Goal: Information Seeking & Learning: Check status

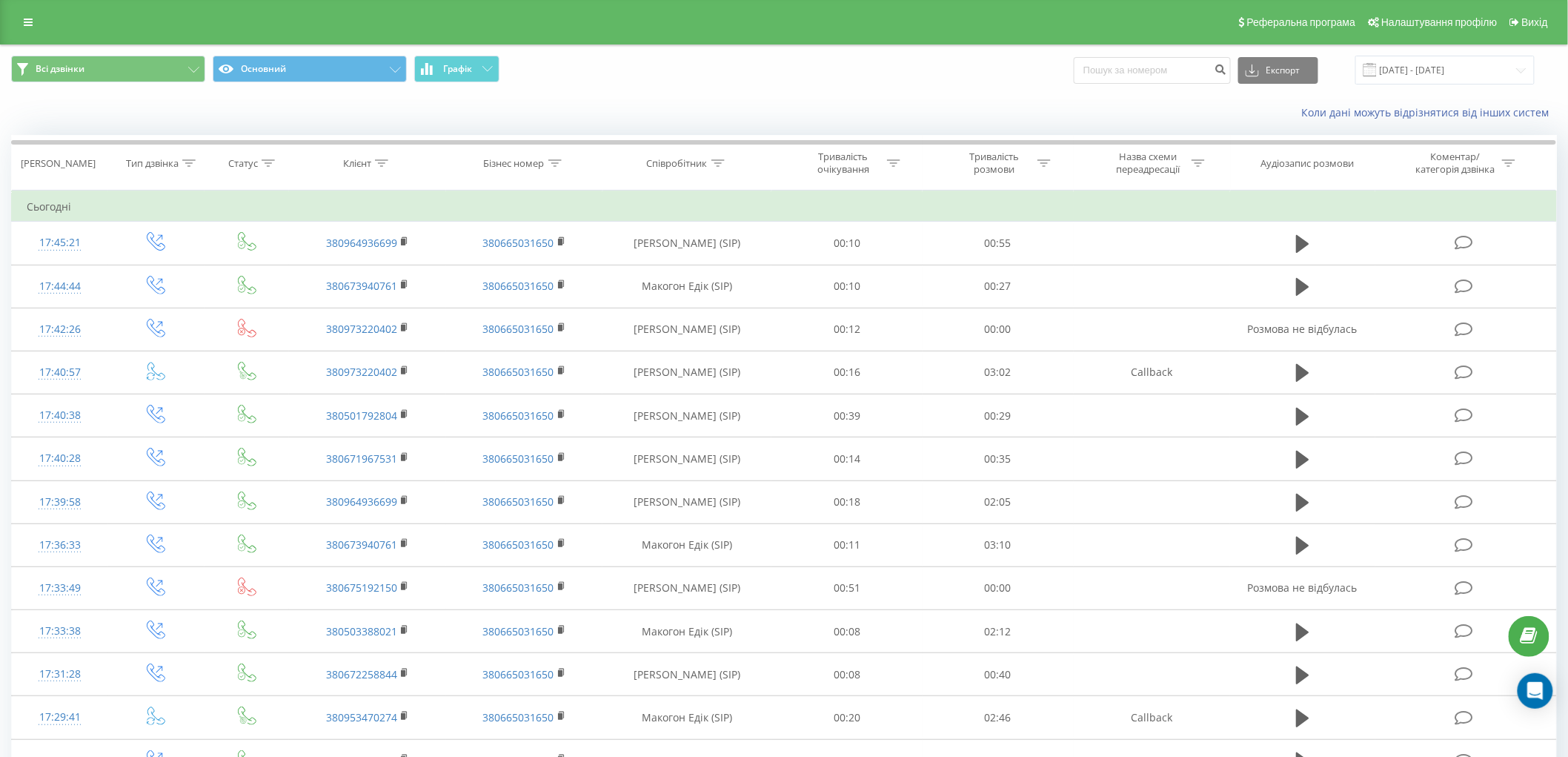
click at [48, 20] on div "Реферальна програма Налаштування профілю Вихід" at bounding box center [784, 22] width 1568 height 44
click at [20, 17] on link at bounding box center [27, 22] width 26 height 21
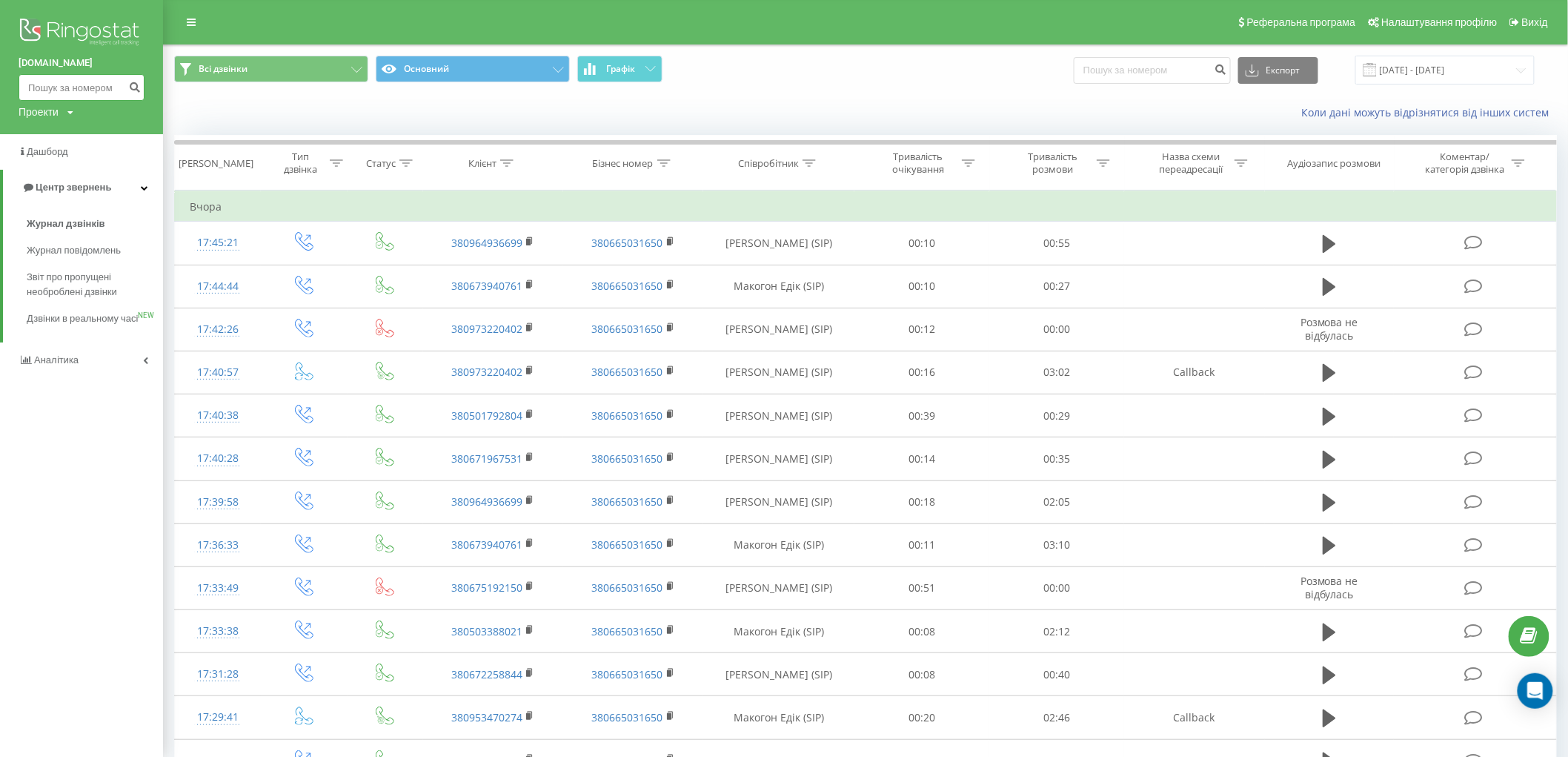
click at [71, 90] on input at bounding box center [81, 87] width 126 height 26
paste input "380994828782"
drag, startPoint x: 41, startPoint y: 84, endPoint x: 0, endPoint y: 84, distance: 41.0
click at [0, 84] on div "[DOMAIN_NAME] 380994828782 Проекти [DOMAIN_NAME]" at bounding box center [81, 67] width 163 height 134
type input "0994828782"
